Goal: Task Accomplishment & Management: Use online tool/utility

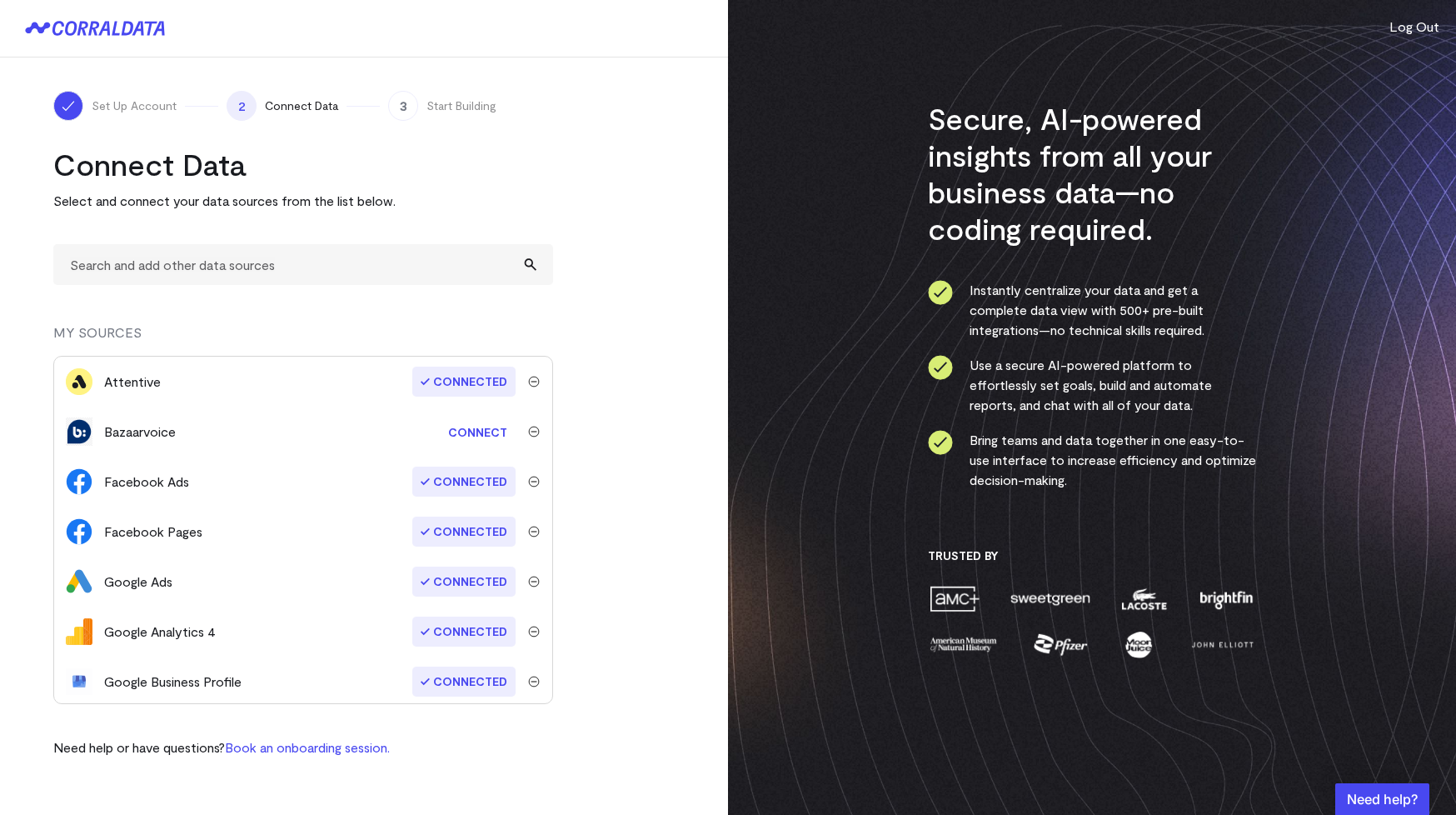
click at [466, 436] on link "Connect" at bounding box center [478, 432] width 76 height 31
click at [529, 427] on img "submit" at bounding box center [534, 431] width 12 height 12
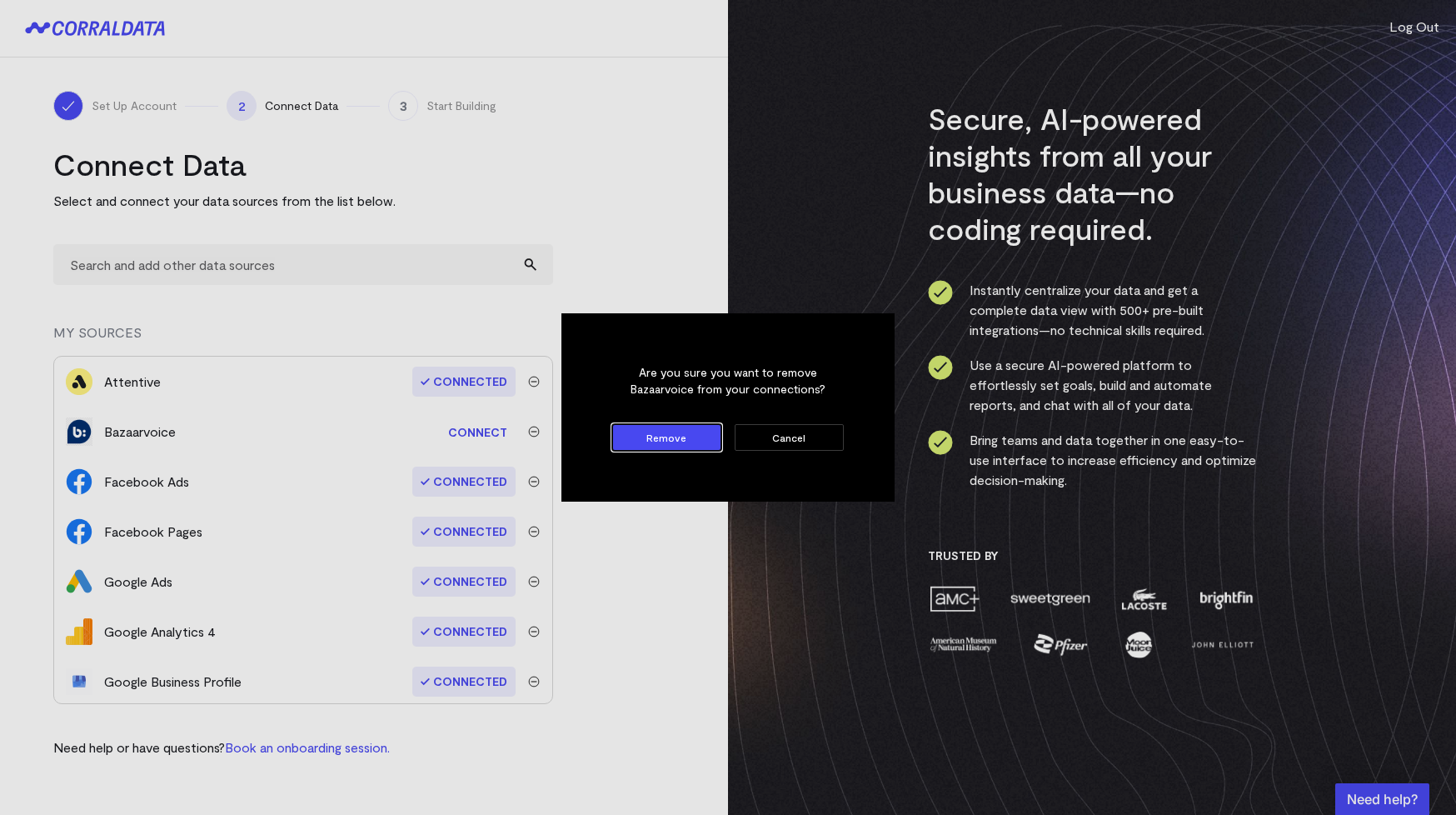
click at [654, 441] on button "Remove" at bounding box center [667, 437] width 109 height 27
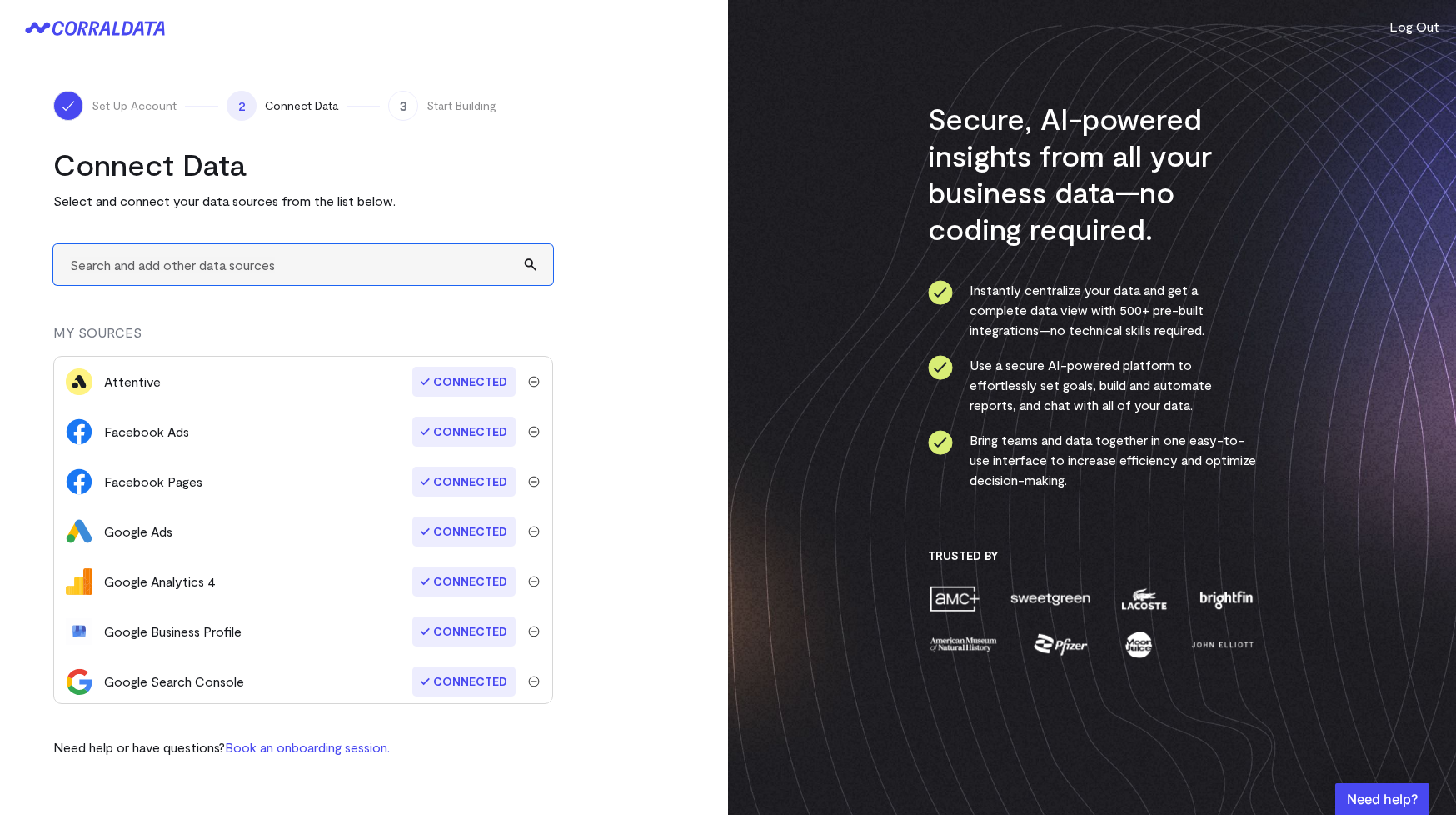
click at [288, 273] on input "text" at bounding box center [303, 265] width 500 height 40
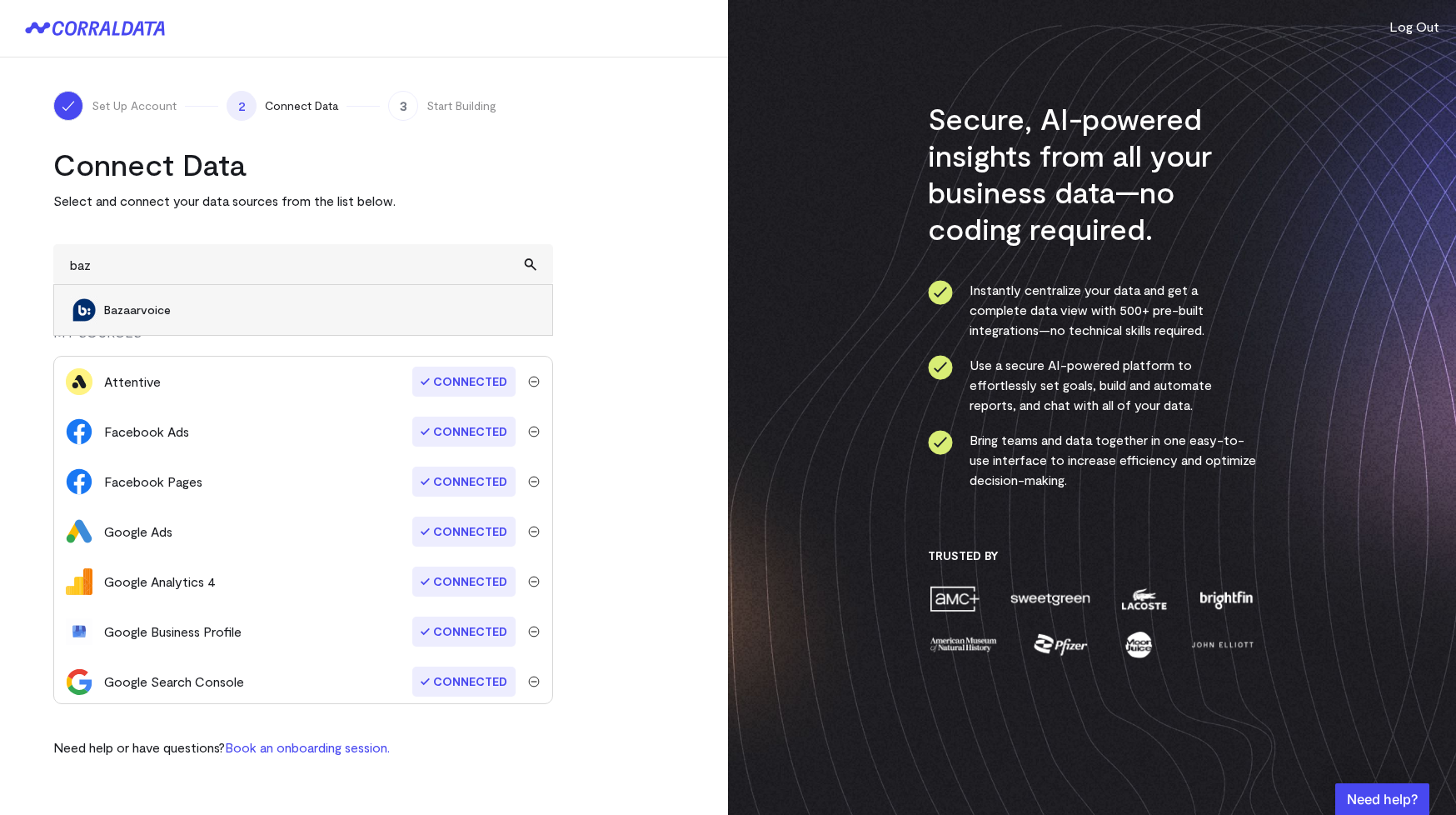
click at [213, 313] on span "Bazaarvoice" at bounding box center [320, 310] width 432 height 17
type input "Bazaarvoice"
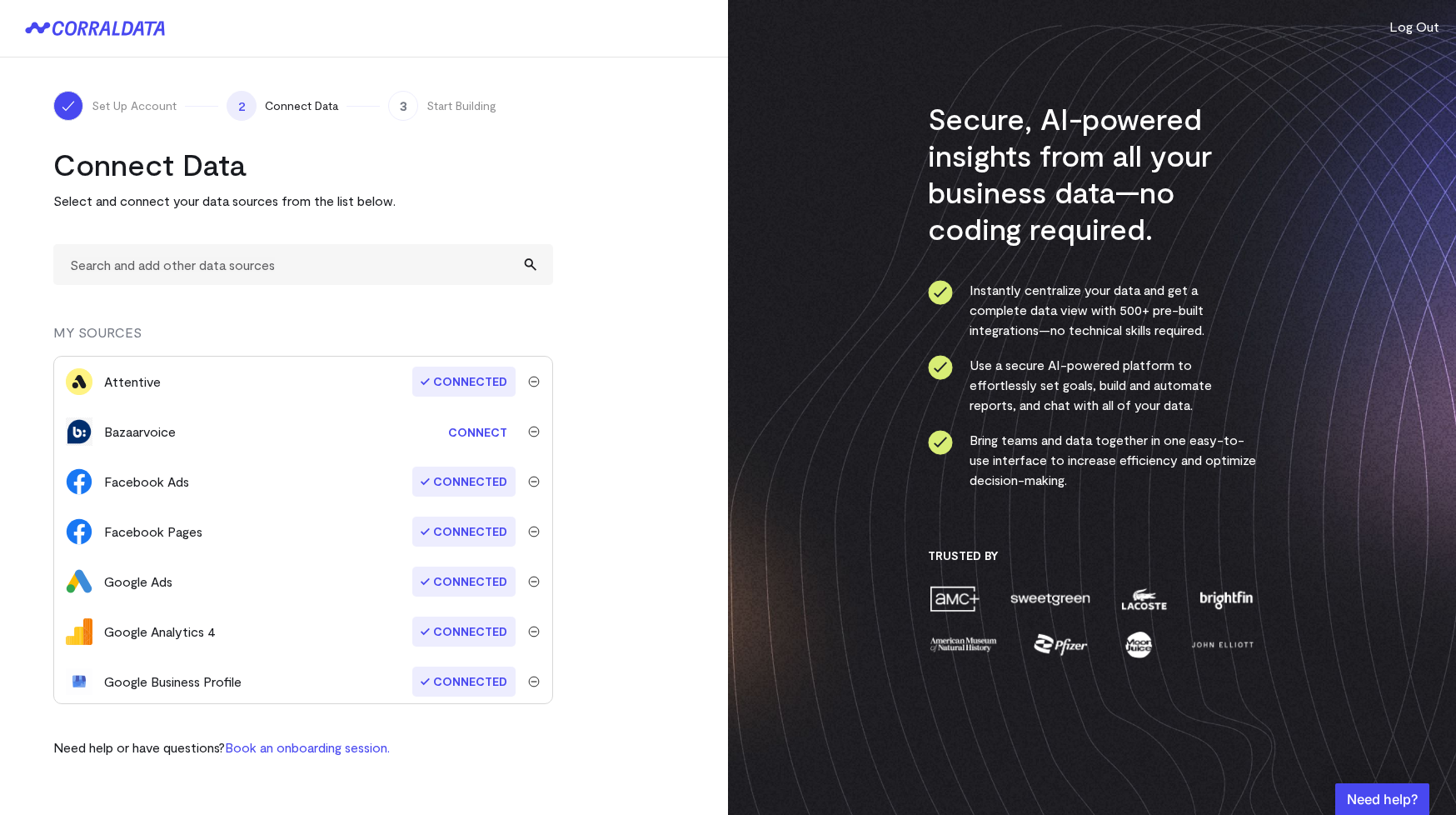
click at [480, 436] on link "Connect" at bounding box center [478, 432] width 76 height 31
click at [528, 429] on img "submit" at bounding box center [534, 431] width 12 height 12
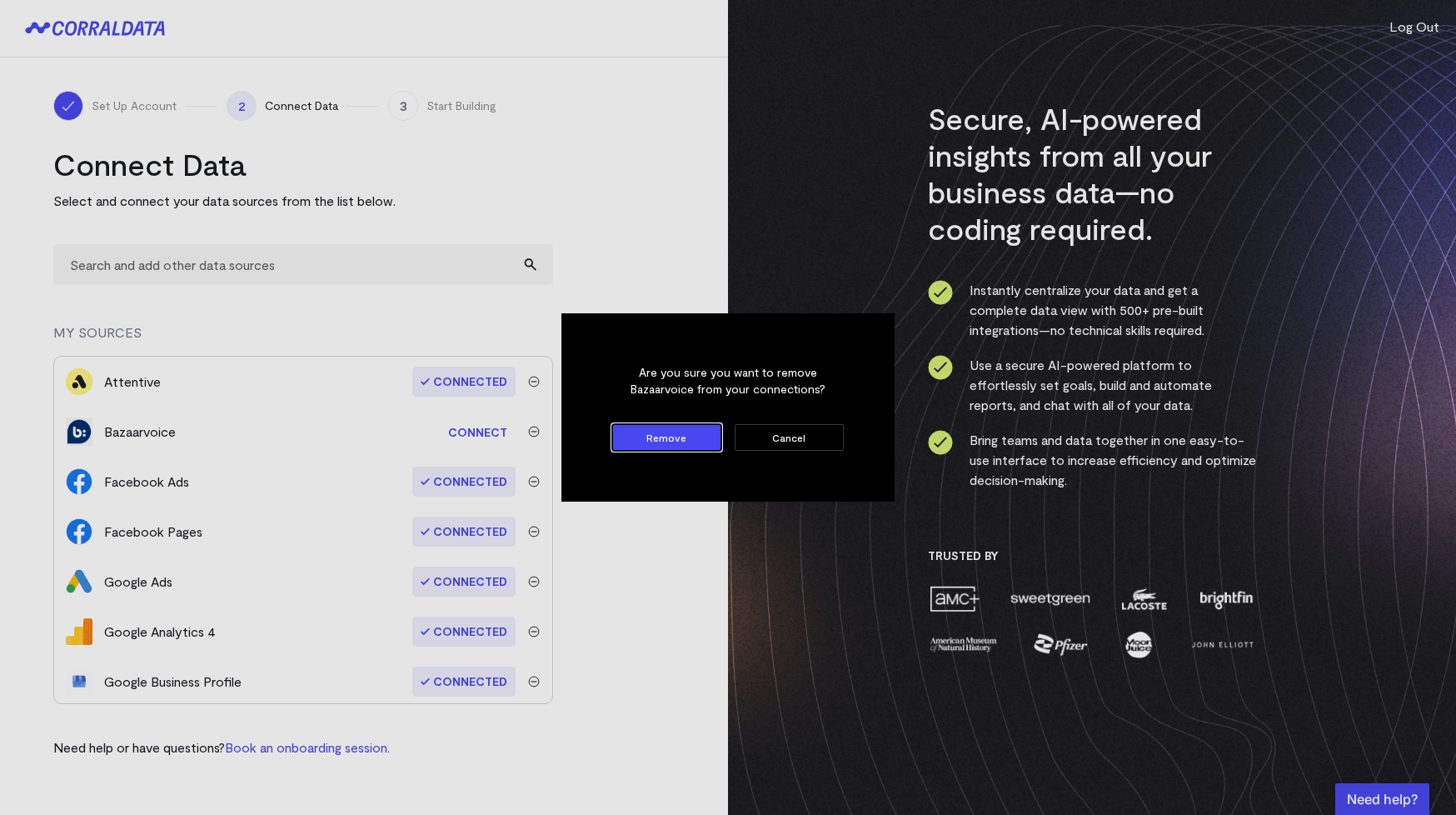
click at [661, 442] on button "Remove" at bounding box center [667, 437] width 109 height 27
